Goal: Find specific page/section: Find specific page/section

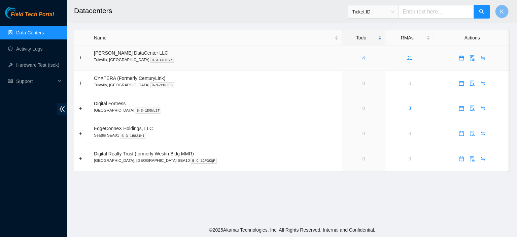
click at [214, 59] on p "Tukwila, [GEOGRAPHIC_DATA] B-3-SD4BVX" at bounding box center [216, 60] width 245 height 6
click at [101, 190] on main "Datacenters Ticket ID K Name Todo RMAs Actions Sabey DataCenter LLC Tukwila, WA…" at bounding box center [292, 111] width 450 height 223
click at [38, 31] on link "Data Centers" at bounding box center [30, 32] width 28 height 5
click at [201, 1] on h2 "Datacenters" at bounding box center [250, 11] width 353 height 22
